Goal: Information Seeking & Learning: Check status

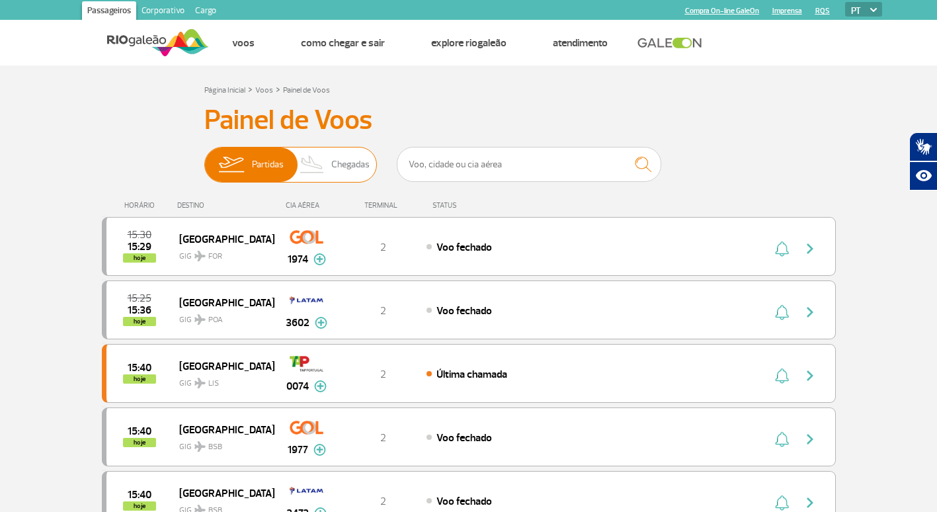
click at [353, 167] on span "Chegadas" at bounding box center [350, 164] width 38 height 34
click at [204, 158] on input "Partidas Chegadas" at bounding box center [204, 158] width 0 height 0
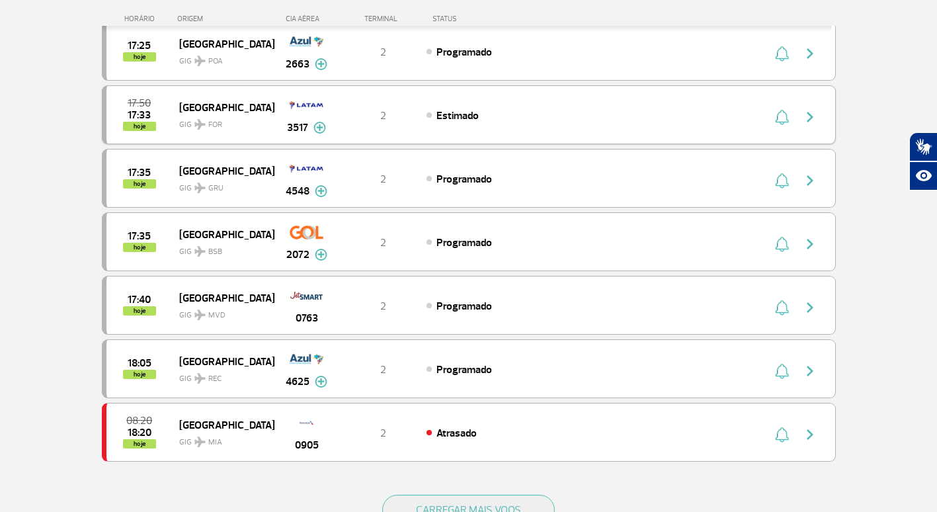
scroll to position [1058, 0]
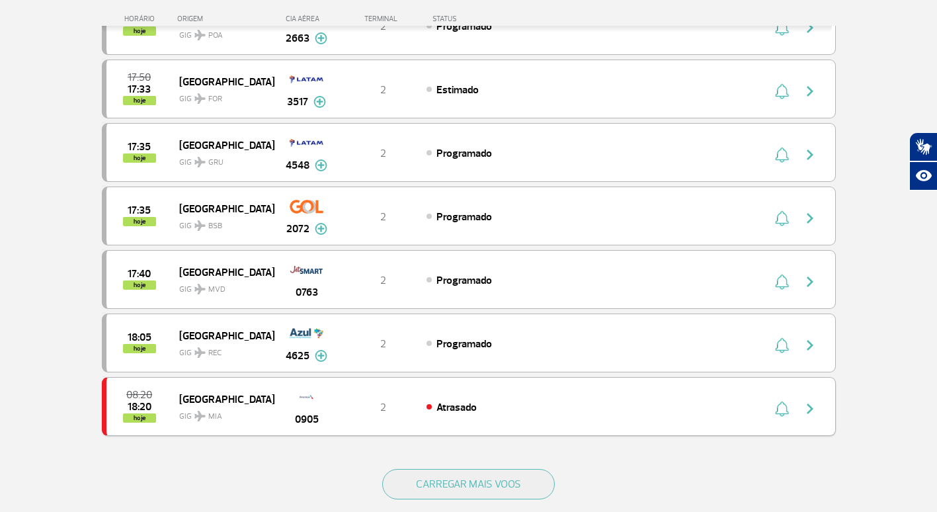
click at [303, 395] on img at bounding box center [307, 396] width 38 height 22
click at [208, 407] on span "GIG MIA" at bounding box center [221, 412] width 85 height 19
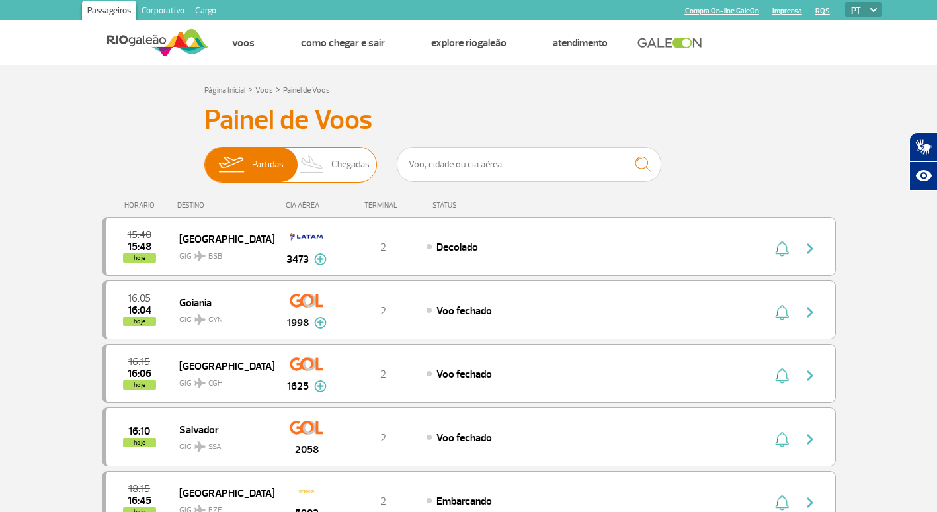
click at [351, 158] on span "Chegadas" at bounding box center [350, 164] width 38 height 34
click at [204, 158] on input "Partidas Chegadas" at bounding box center [204, 158] width 0 height 0
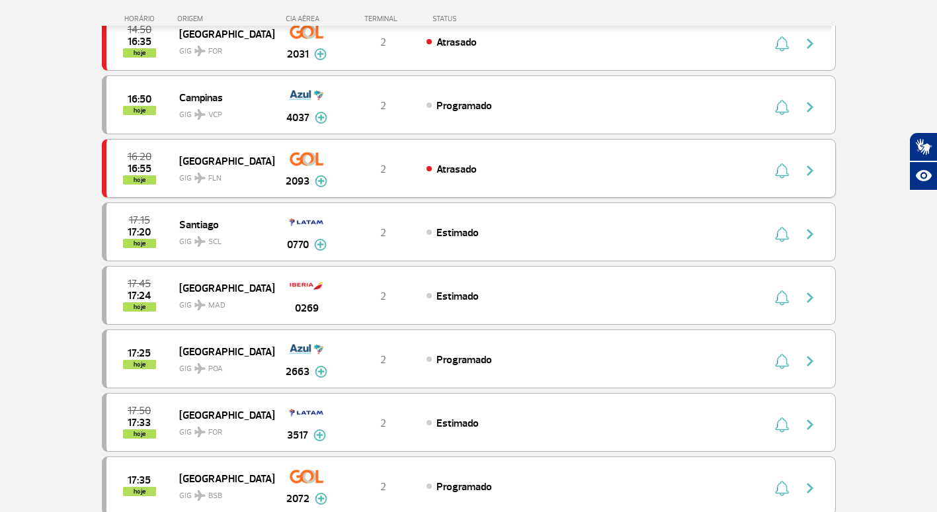
scroll to position [661, 0]
